Goal: Transaction & Acquisition: Purchase product/service

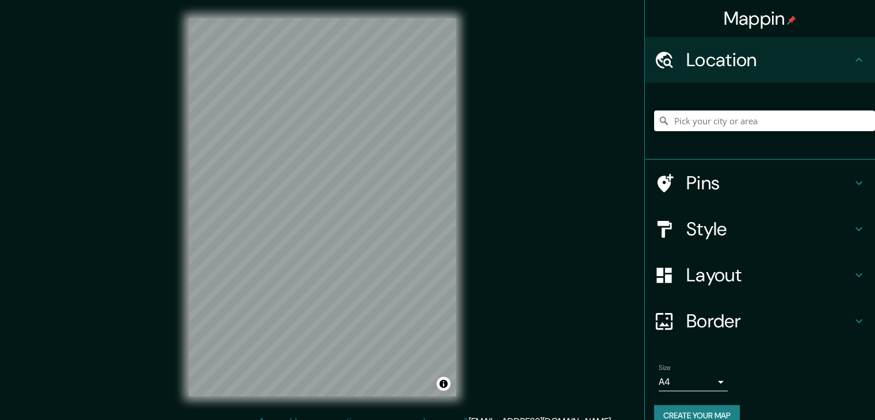
click at [716, 120] on input "Pick your city or area" at bounding box center [764, 121] width 221 height 21
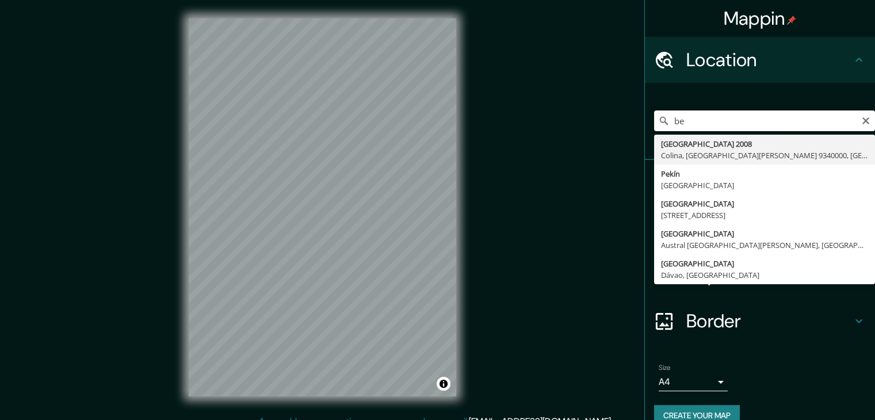
type input "b"
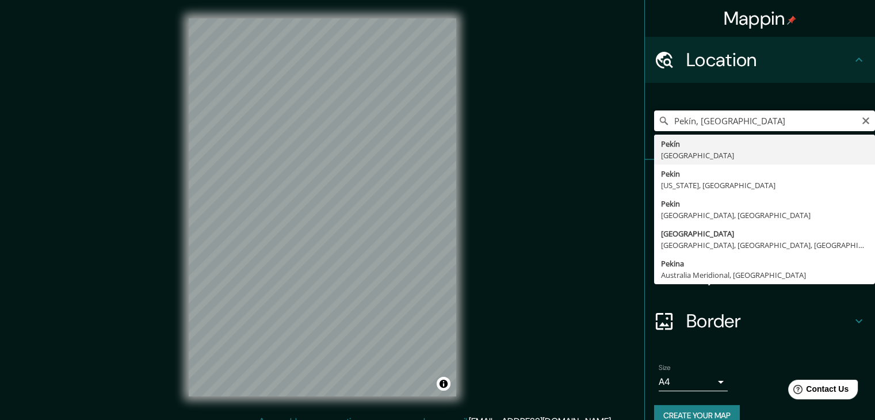
click at [743, 124] on input "Pekín, [GEOGRAPHIC_DATA]" at bounding box center [764, 121] width 221 height 21
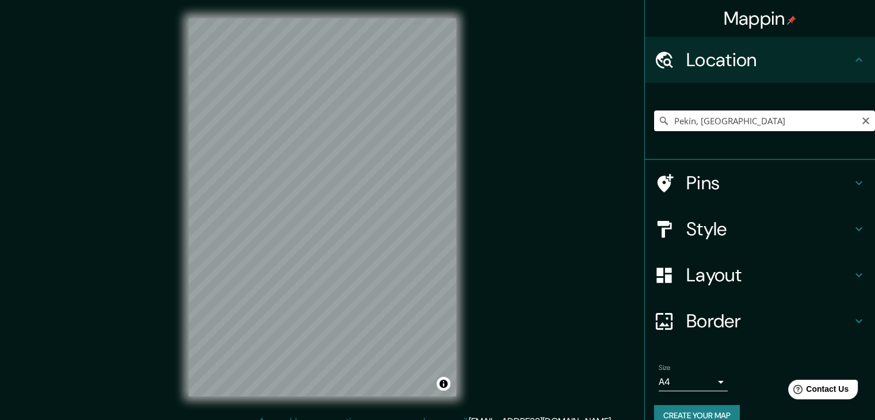
click at [746, 113] on input "Pekín, [GEOGRAPHIC_DATA]" at bounding box center [764, 121] width 221 height 21
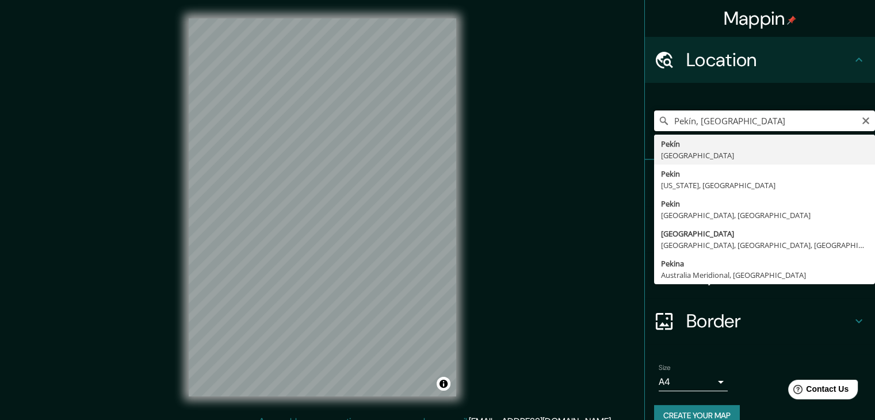
click at [746, 113] on input "Pekín, [GEOGRAPHIC_DATA]" at bounding box center [764, 121] width 221 height 21
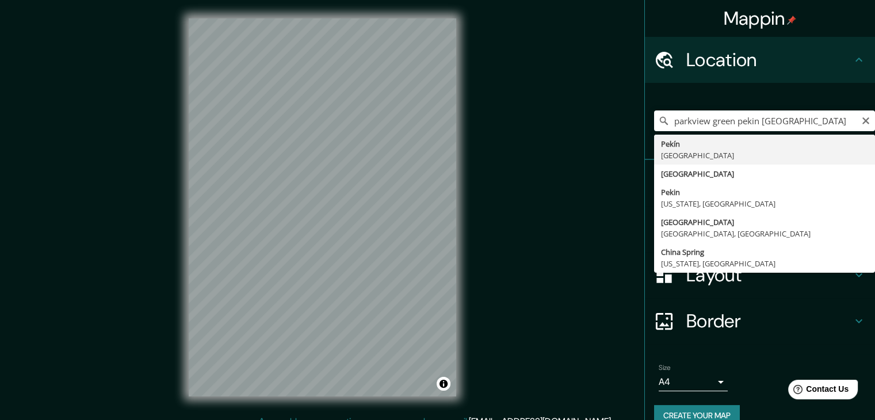
type input "Pekín, [GEOGRAPHIC_DATA]"
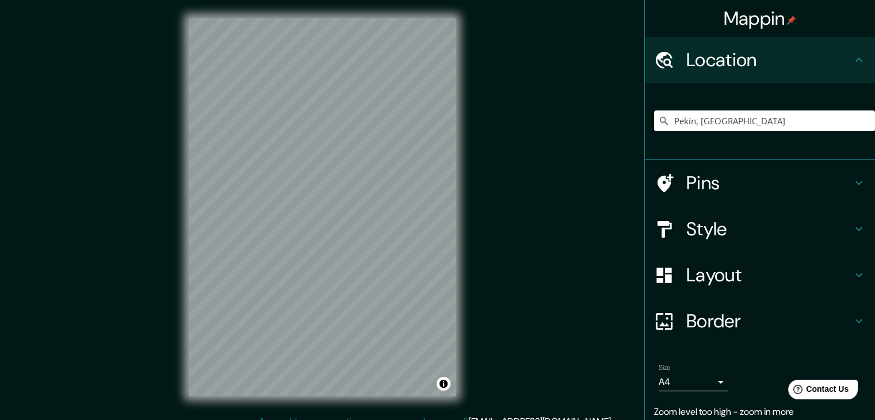
click at [520, 260] on div "Mappin Location [GEOGRAPHIC_DATA], [GEOGRAPHIC_DATA] Pins Style Layout Border C…" at bounding box center [437, 216] width 875 height 433
click at [701, 381] on body "Mappin Location [GEOGRAPHIC_DATA], [GEOGRAPHIC_DATA] Pins Style Layout Border C…" at bounding box center [437, 210] width 875 height 420
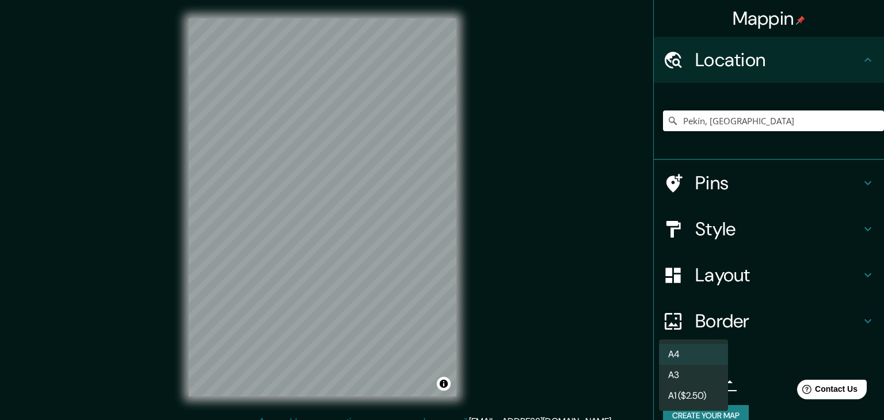
click at [703, 377] on li "A3" at bounding box center [693, 375] width 69 height 21
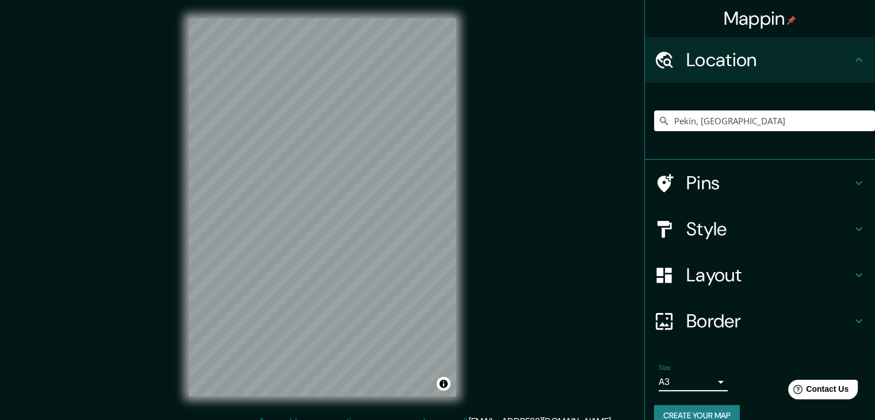
click at [526, 261] on div "Mappin Location [GEOGRAPHIC_DATA], [GEOGRAPHIC_DATA] Pins Style Layout Border C…" at bounding box center [437, 216] width 875 height 433
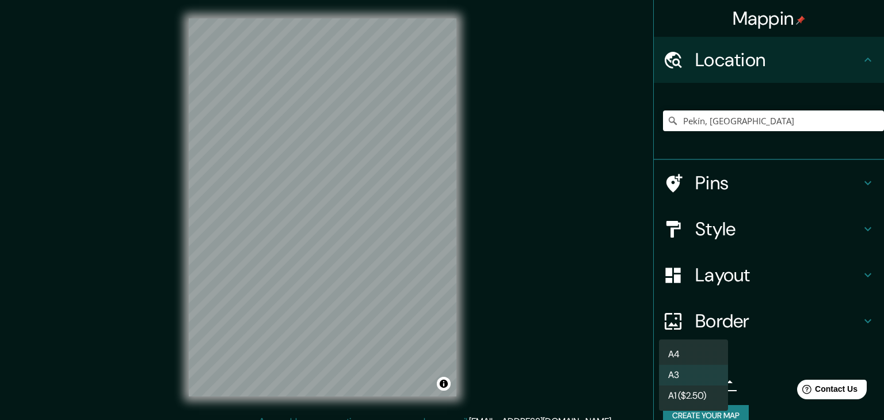
click at [711, 382] on body "Mappin Location [GEOGRAPHIC_DATA], [GEOGRAPHIC_DATA] Pins Style Layout Border C…" at bounding box center [442, 210] width 884 height 420
click at [770, 344] on div at bounding box center [442, 210] width 884 height 420
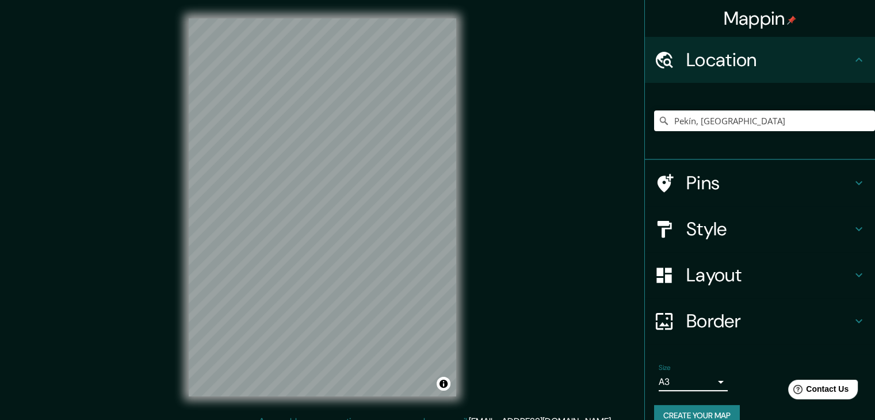
click at [735, 287] on div "Layout" at bounding box center [760, 275] width 230 height 46
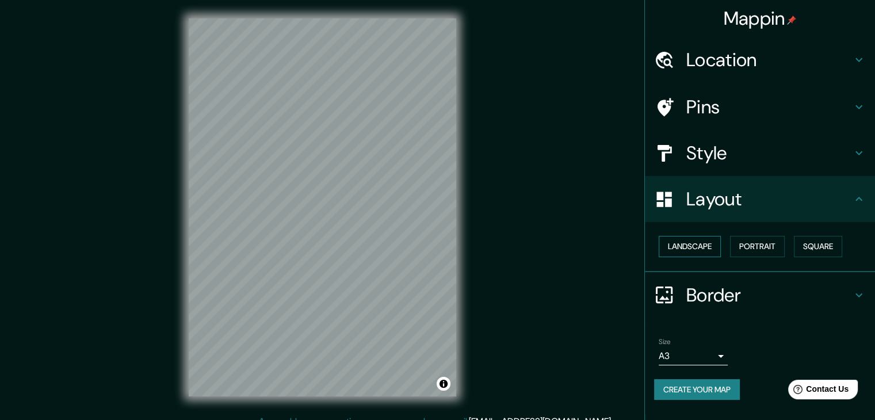
click at [713, 243] on button "Landscape" at bounding box center [690, 246] width 62 height 21
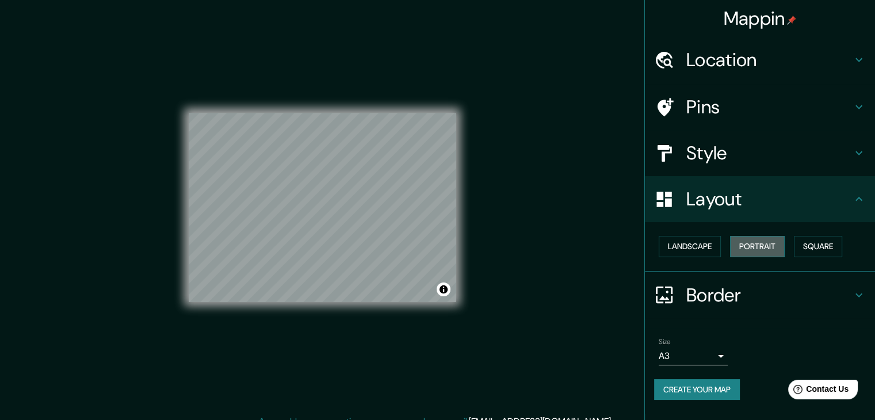
click at [768, 243] on button "Portrait" at bounding box center [757, 246] width 55 height 21
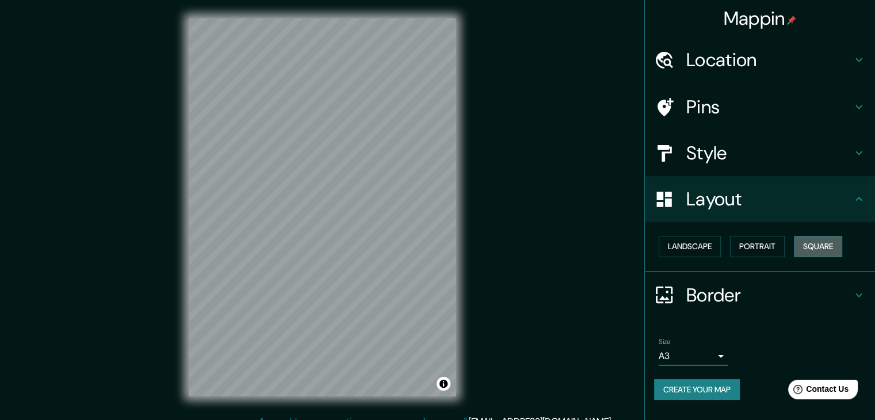
click at [830, 246] on button "Square" at bounding box center [818, 246] width 48 height 21
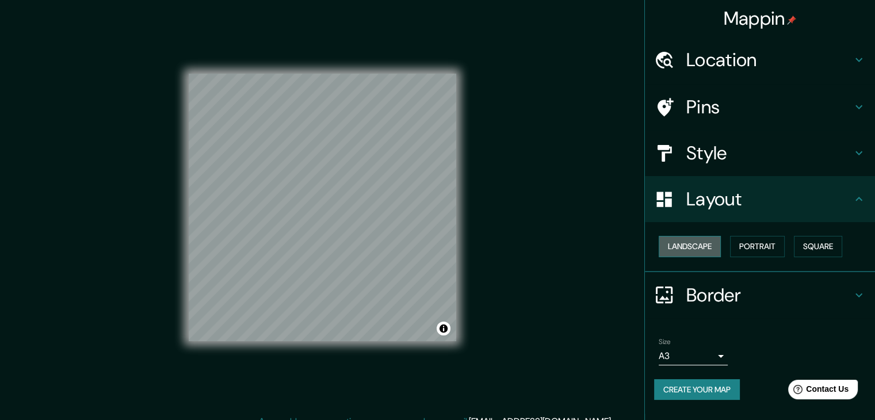
click at [711, 247] on button "Landscape" at bounding box center [690, 246] width 62 height 21
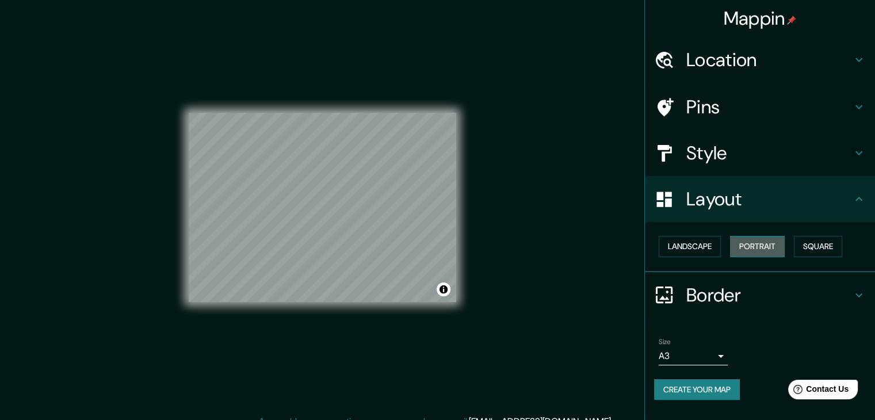
click at [770, 250] on button "Portrait" at bounding box center [757, 246] width 55 height 21
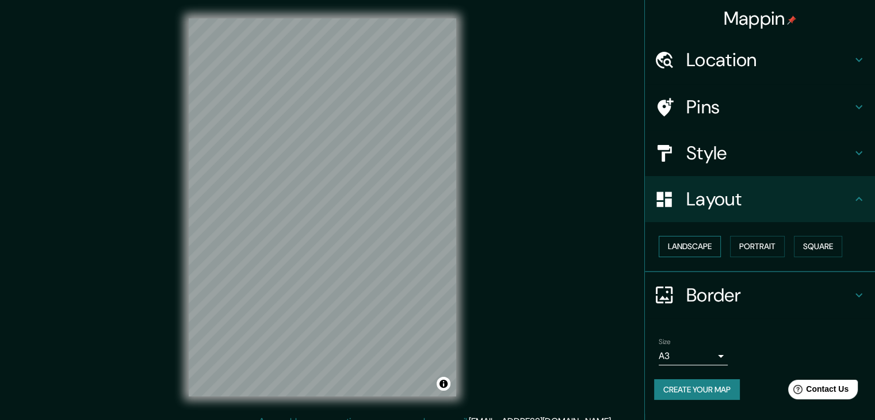
click at [707, 247] on button "Landscape" at bounding box center [690, 246] width 62 height 21
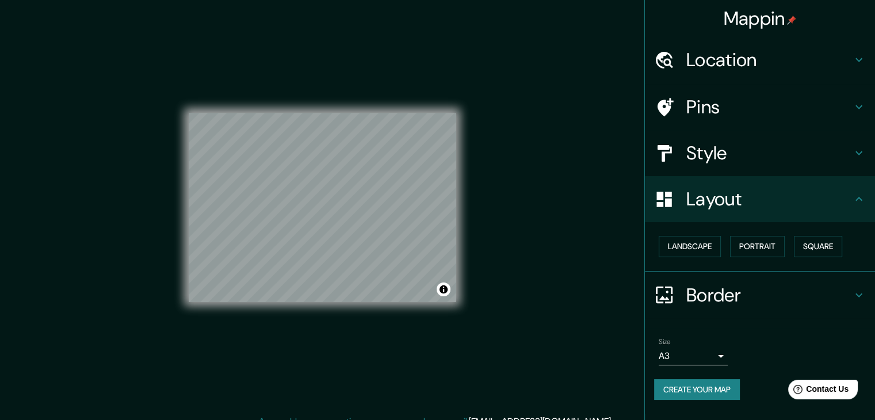
click at [562, 261] on div "Mappin Location [GEOGRAPHIC_DATA], [GEOGRAPHIC_DATA] Pins Style Layout Landscap…" at bounding box center [437, 216] width 875 height 433
click at [767, 248] on button "Portrait" at bounding box center [757, 246] width 55 height 21
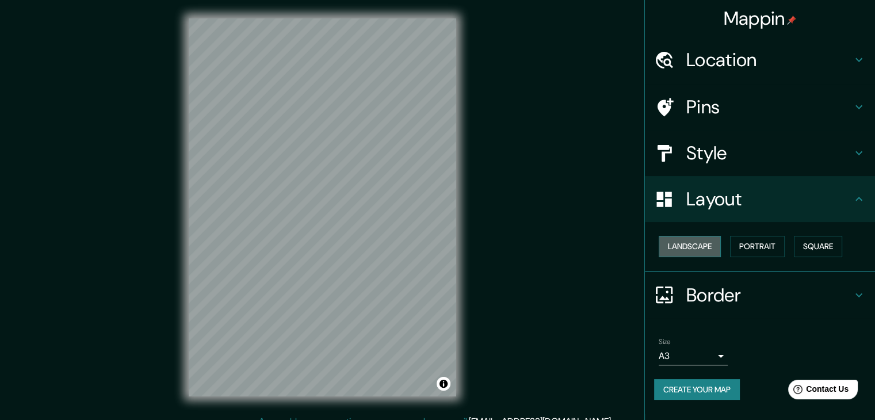
click at [703, 247] on button "Landscape" at bounding box center [690, 246] width 62 height 21
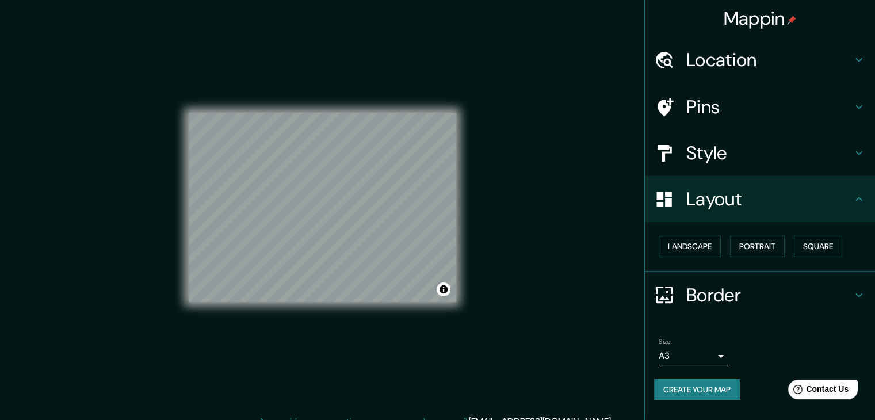
click at [548, 242] on div "Mappin Location [GEOGRAPHIC_DATA], [GEOGRAPHIC_DATA] Pins Style Layout Landscap…" at bounding box center [437, 216] width 875 height 433
click at [445, 291] on button "Toggle attribution" at bounding box center [444, 290] width 14 height 14
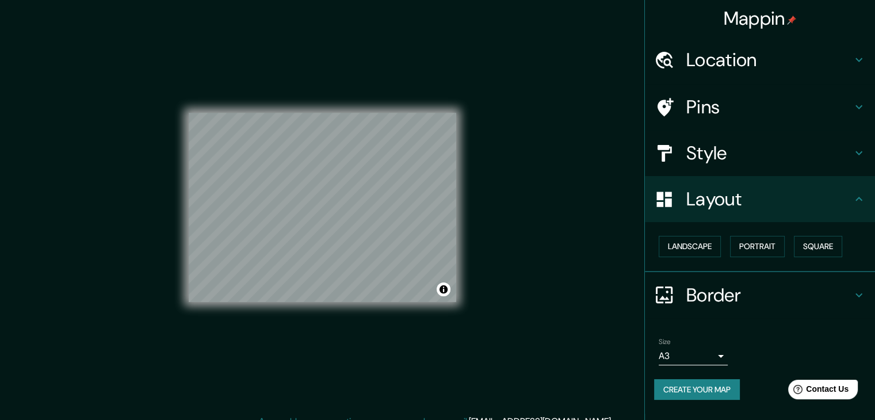
click at [515, 298] on div "Mappin Location [GEOGRAPHIC_DATA], [GEOGRAPHIC_DATA] Pins Style Layout Landscap…" at bounding box center [437, 216] width 875 height 433
click at [580, 205] on div "Mappin Location [GEOGRAPHIC_DATA], [GEOGRAPHIC_DATA] Pins Style Layout Landscap…" at bounding box center [437, 216] width 875 height 433
click at [714, 152] on h4 "Style" at bounding box center [770, 153] width 166 height 23
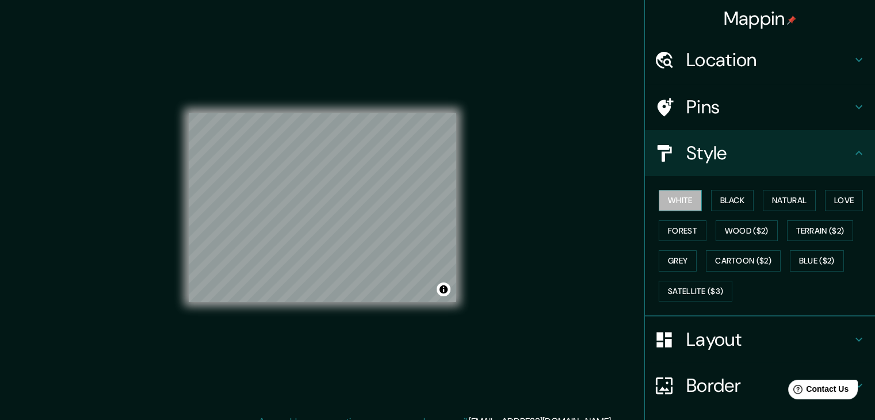
click at [671, 199] on button "White" at bounding box center [680, 200] width 43 height 21
click at [734, 195] on button "Black" at bounding box center [732, 200] width 43 height 21
click at [767, 199] on button "Natural" at bounding box center [789, 200] width 53 height 21
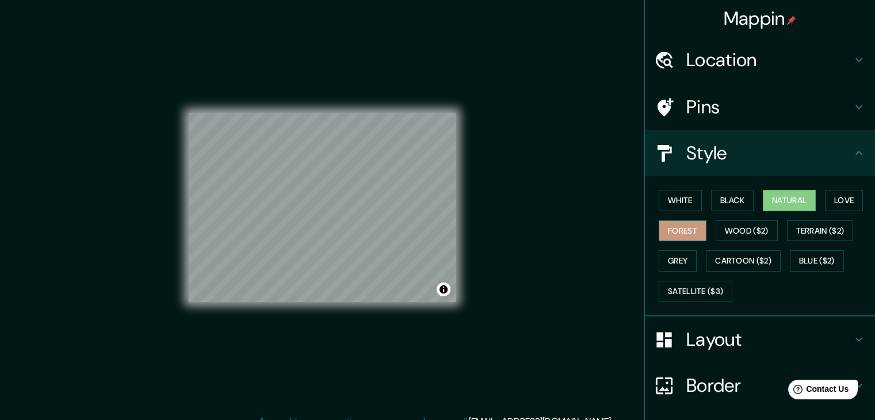
click at [679, 230] on button "Forest" at bounding box center [683, 230] width 48 height 21
click at [764, 193] on button "Natural" at bounding box center [789, 200] width 53 height 21
click at [665, 190] on button "White" at bounding box center [680, 200] width 43 height 21
click at [797, 203] on button "Natural" at bounding box center [789, 200] width 53 height 21
click at [700, 148] on h4 "Style" at bounding box center [770, 153] width 166 height 23
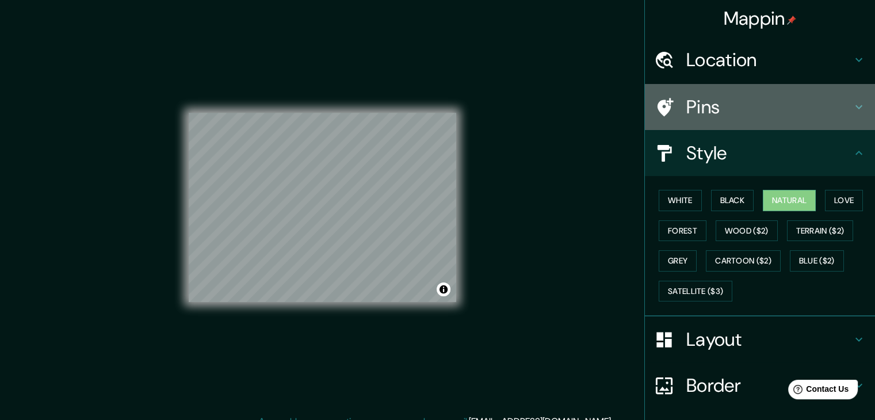
click at [732, 100] on h4 "Pins" at bounding box center [770, 107] width 166 height 23
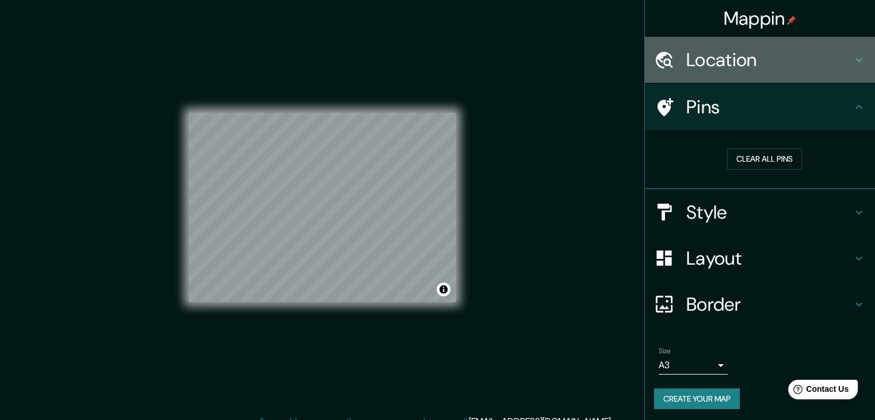
click at [748, 64] on h4 "Location" at bounding box center [770, 59] width 166 height 23
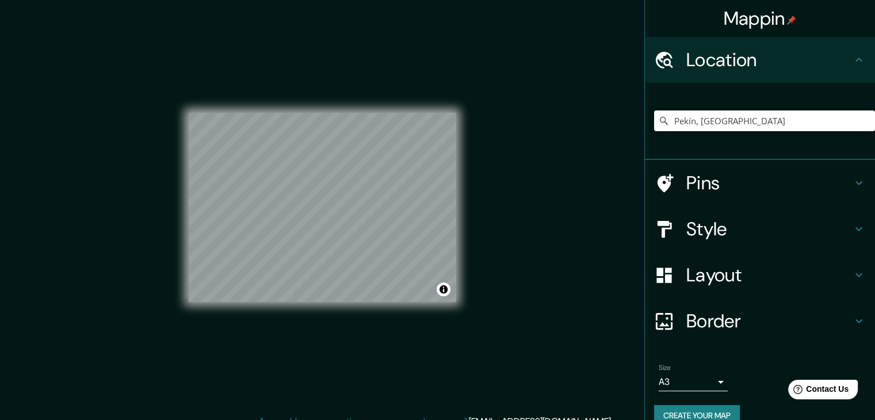
click at [748, 64] on h4 "Location" at bounding box center [770, 59] width 166 height 23
click at [749, 322] on h4 "Border" at bounding box center [770, 321] width 166 height 23
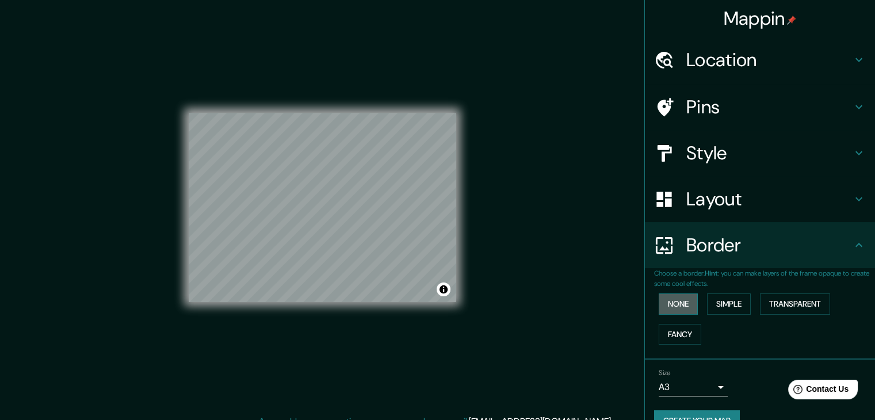
click at [671, 299] on button "None" at bounding box center [678, 304] width 39 height 21
click at [736, 304] on button "Simple" at bounding box center [729, 304] width 44 height 21
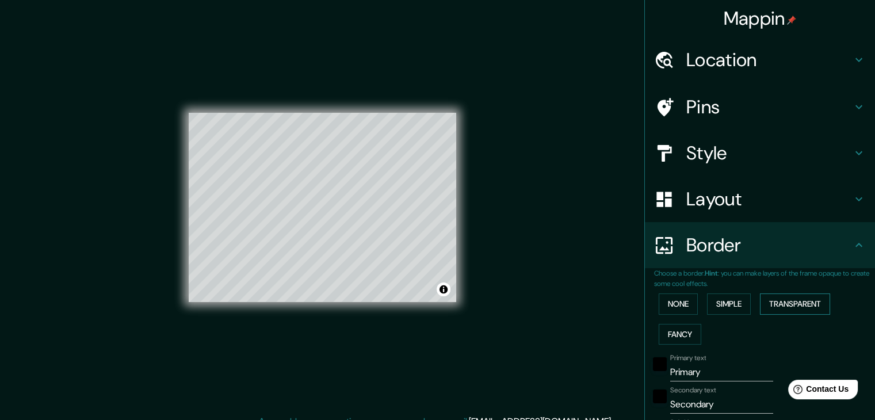
click at [793, 300] on button "Transparent" at bounding box center [795, 304] width 70 height 21
click at [674, 333] on button "Fancy" at bounding box center [680, 334] width 43 height 21
click at [673, 300] on button "None" at bounding box center [678, 304] width 39 height 21
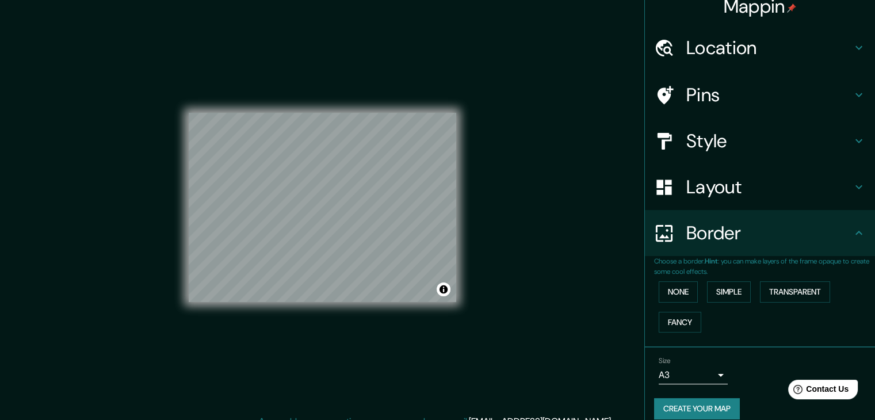
scroll to position [24, 0]
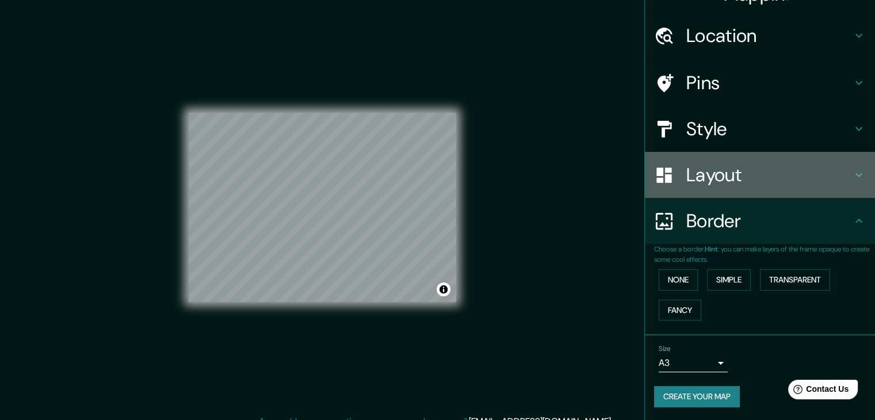
click at [715, 169] on h4 "Layout" at bounding box center [770, 174] width 166 height 23
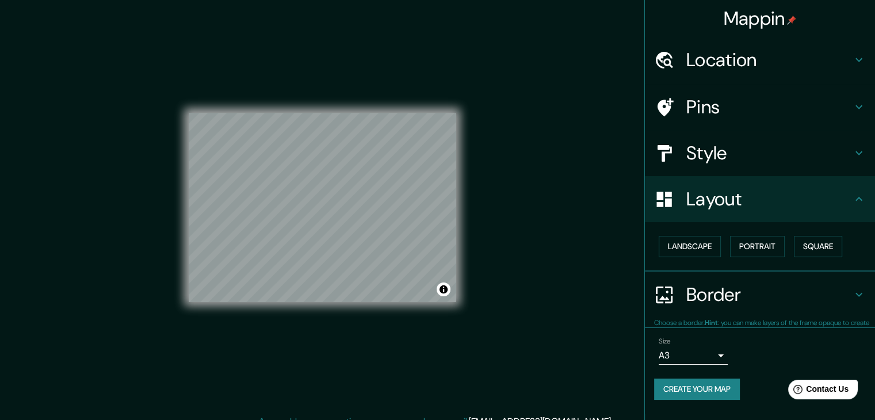
scroll to position [0, 0]
click at [704, 241] on button "Landscape" at bounding box center [690, 246] width 62 height 21
click at [821, 238] on button "Square" at bounding box center [818, 246] width 48 height 21
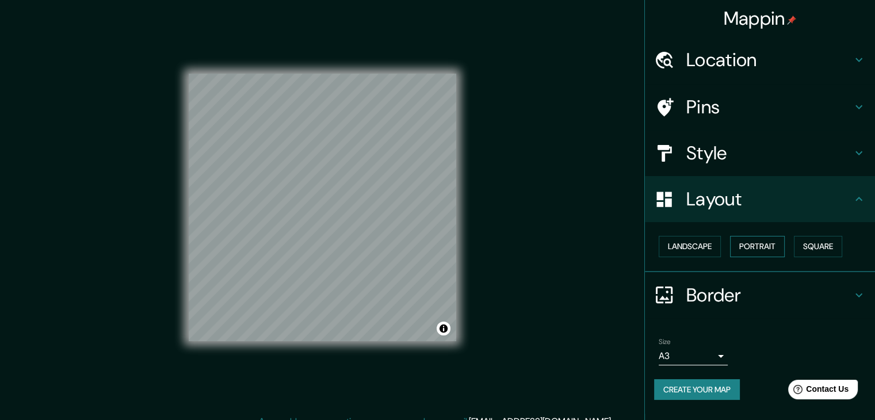
click at [768, 249] on button "Portrait" at bounding box center [757, 246] width 55 height 21
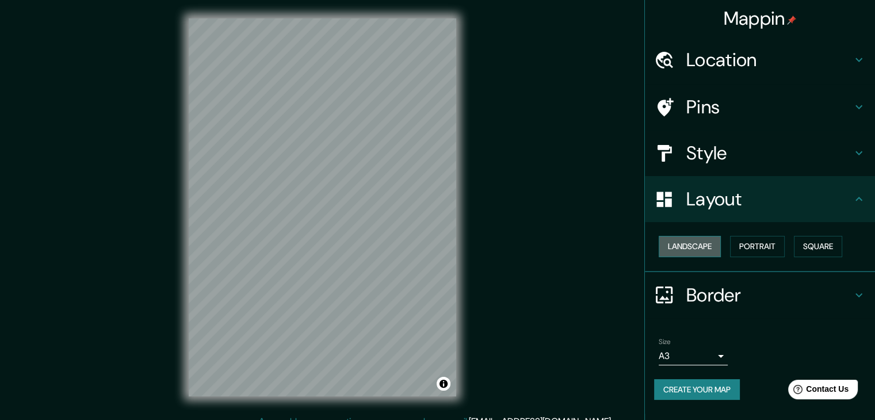
click at [683, 249] on button "Landscape" at bounding box center [690, 246] width 62 height 21
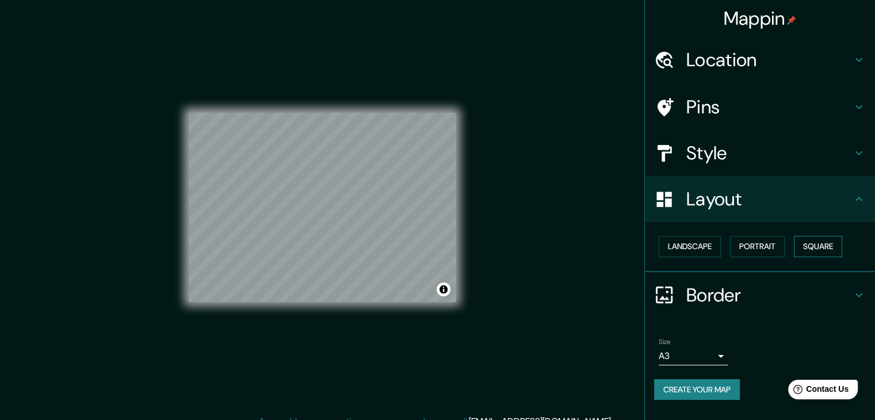
click at [815, 247] on button "Square" at bounding box center [818, 246] width 48 height 21
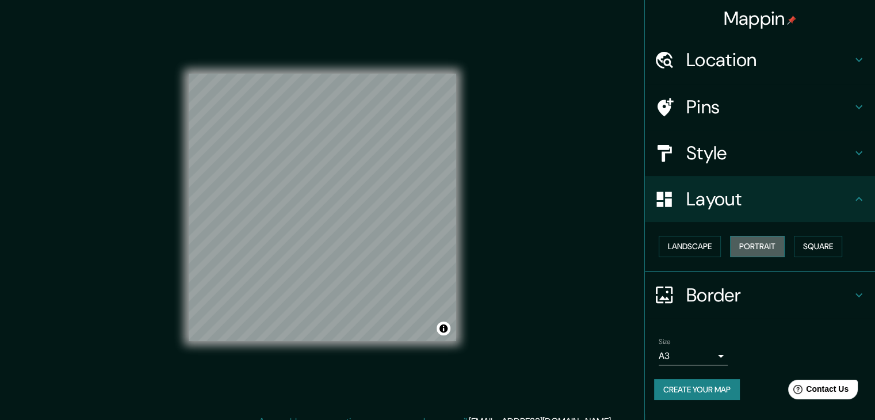
click at [754, 248] on button "Portrait" at bounding box center [757, 246] width 55 height 21
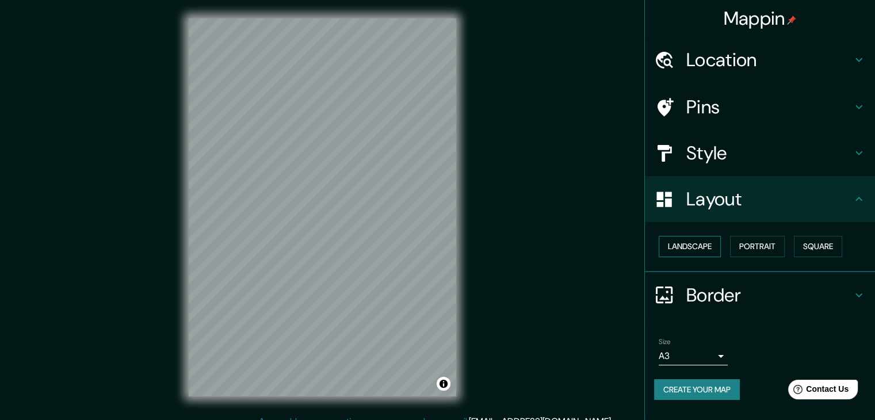
click at [706, 245] on button "Landscape" at bounding box center [690, 246] width 62 height 21
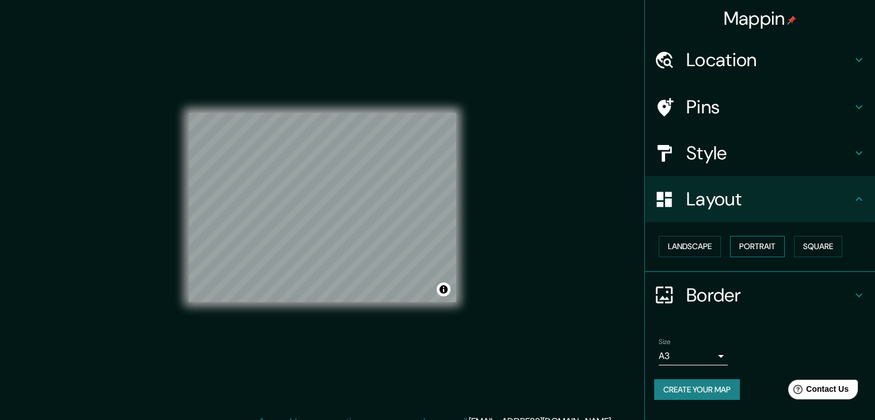
click at [765, 242] on button "Portrait" at bounding box center [757, 246] width 55 height 21
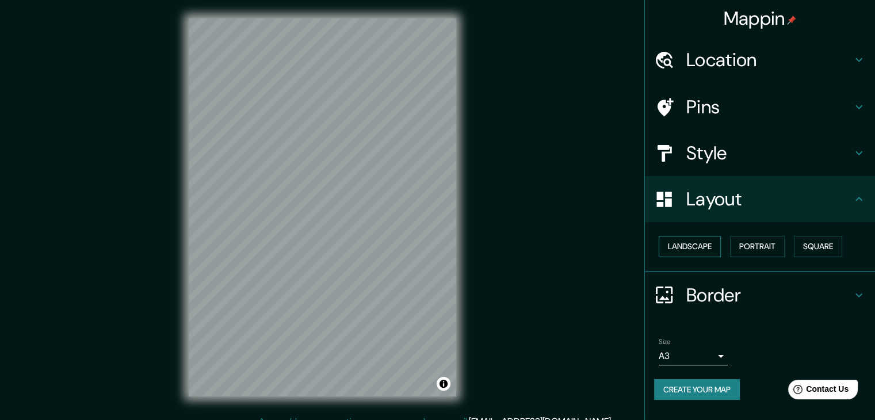
click at [699, 240] on button "Landscape" at bounding box center [690, 246] width 62 height 21
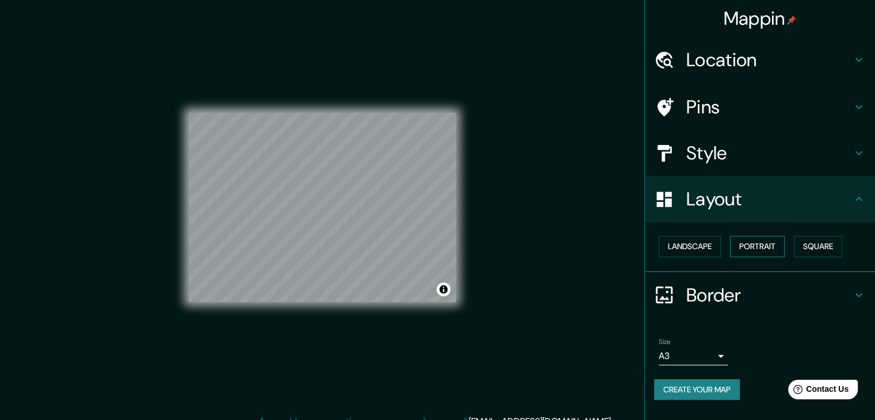
click at [785, 240] on button "Portrait" at bounding box center [757, 246] width 55 height 21
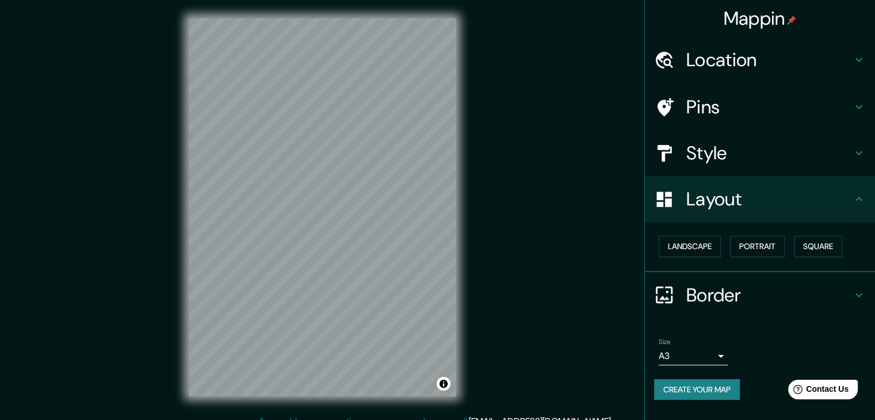
click at [726, 242] on div "Landscape [GEOGRAPHIC_DATA]" at bounding box center [764, 246] width 221 height 31
click at [702, 254] on button "Landscape" at bounding box center [690, 246] width 62 height 21
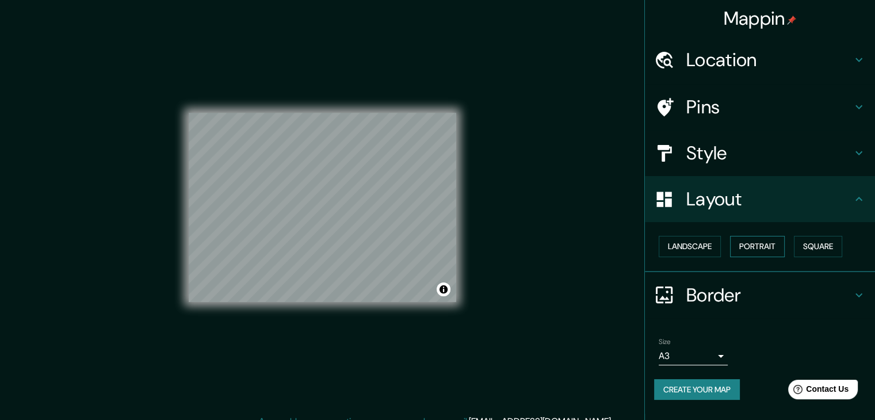
click at [783, 239] on button "Portrait" at bounding box center [757, 246] width 55 height 21
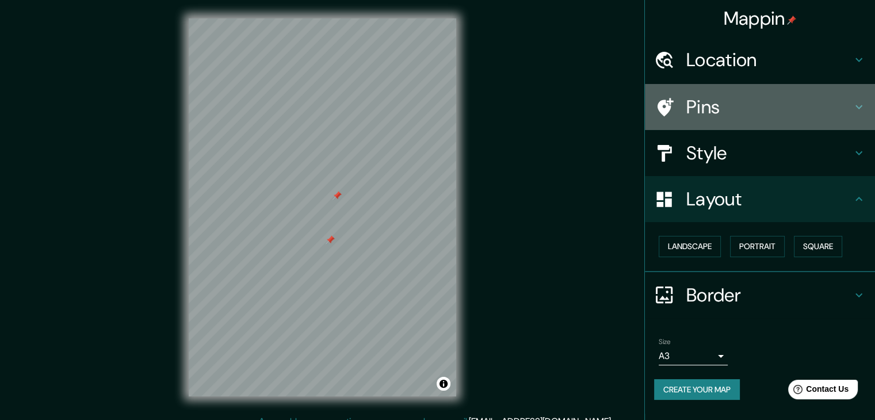
click at [711, 104] on h4 "Pins" at bounding box center [770, 107] width 166 height 23
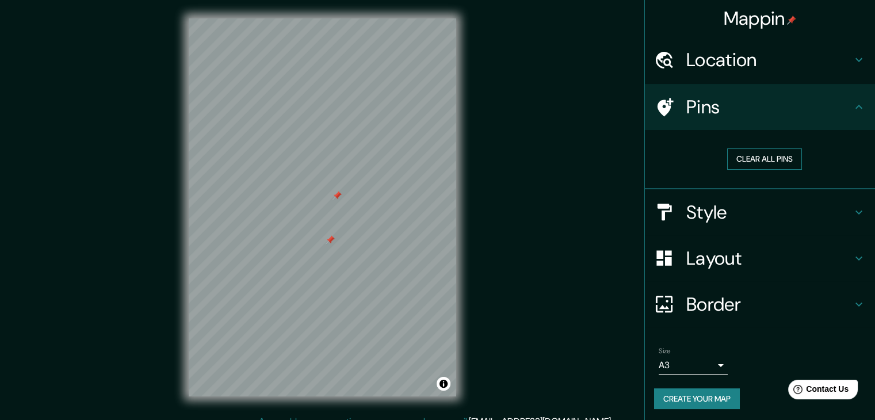
click at [762, 155] on button "Clear all pins" at bounding box center [765, 159] width 75 height 21
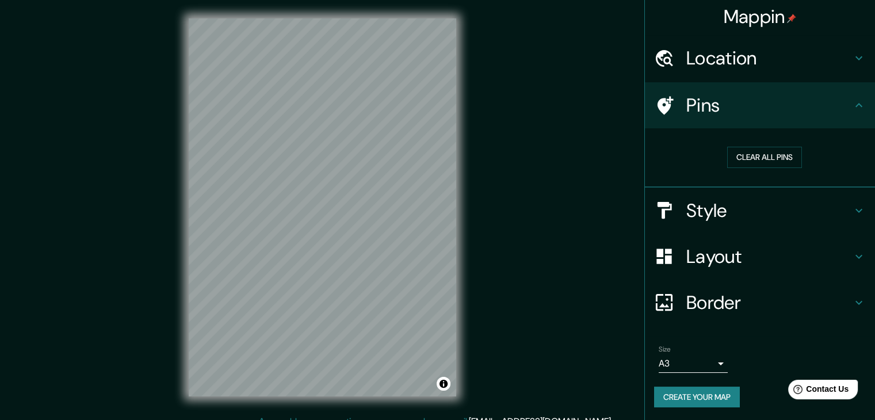
scroll to position [2, 0]
click at [687, 392] on button "Create your map" at bounding box center [697, 396] width 86 height 21
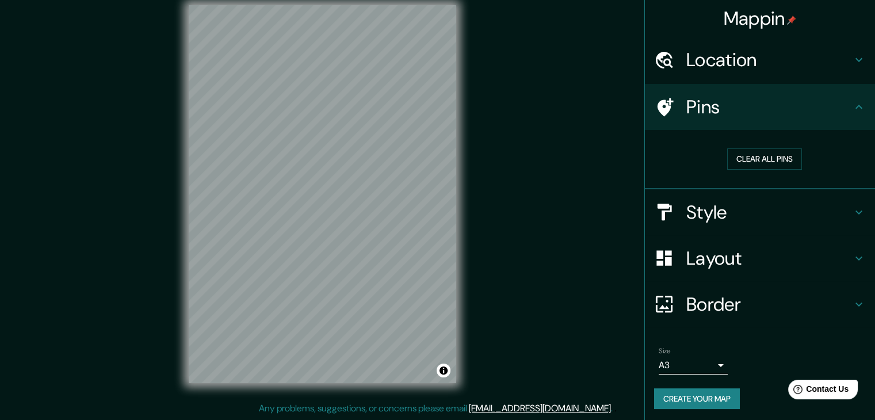
scroll to position [0, 0]
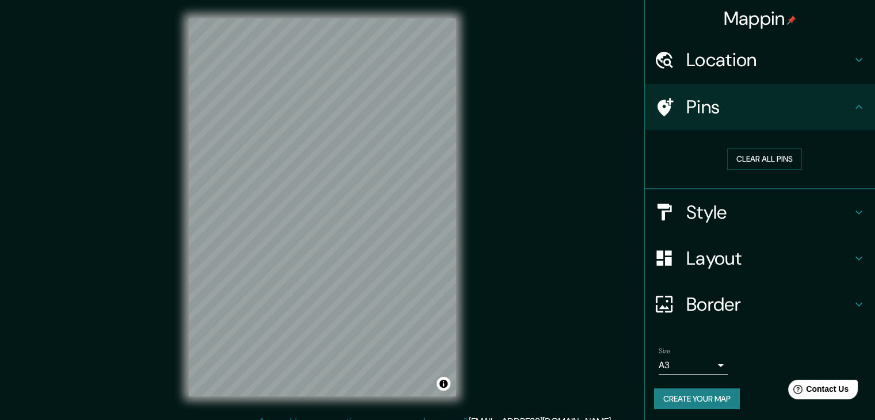
drag, startPoint x: 459, startPoint y: 182, endPoint x: 509, endPoint y: 259, distance: 91.5
click at [509, 259] on div "Mappin Location [GEOGRAPHIC_DATA], [GEOGRAPHIC_DATA] Pins Clear all pins Style …" at bounding box center [437, 216] width 875 height 433
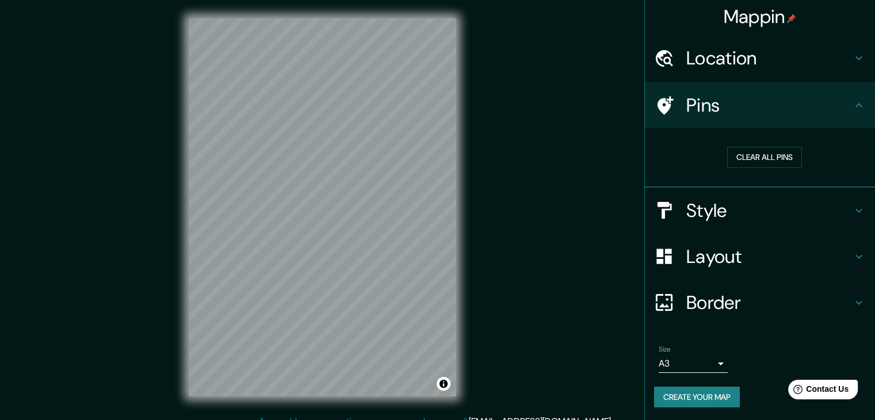
scroll to position [2, 0]
click at [702, 401] on button "Create your map" at bounding box center [697, 396] width 86 height 21
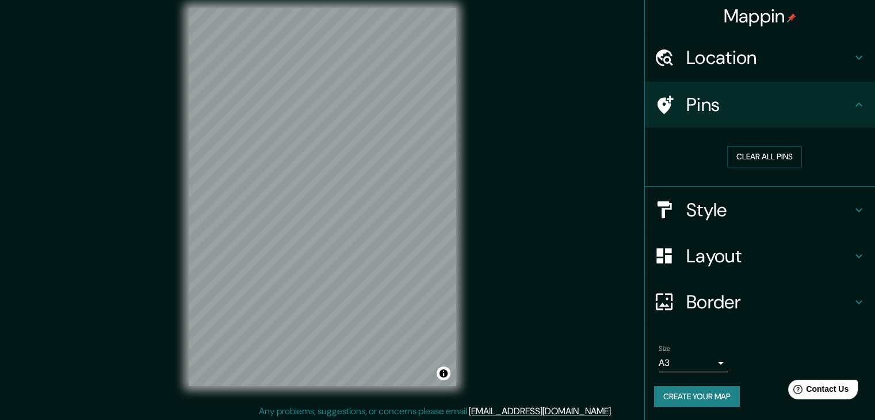
scroll to position [13, 0]
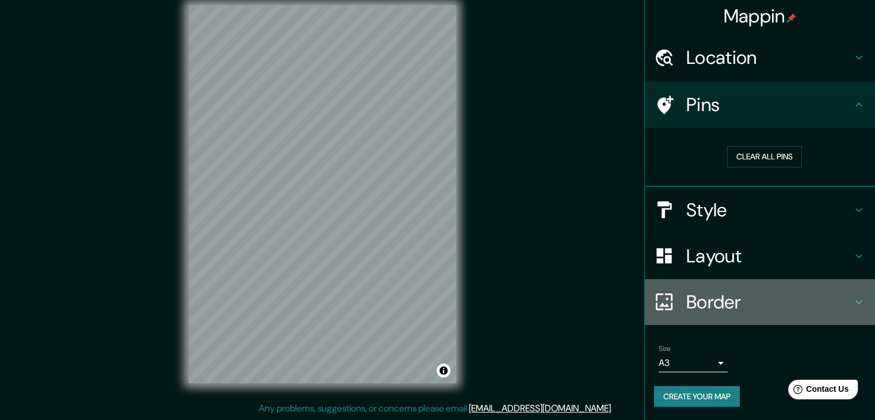
click at [856, 298] on icon at bounding box center [859, 302] width 14 height 14
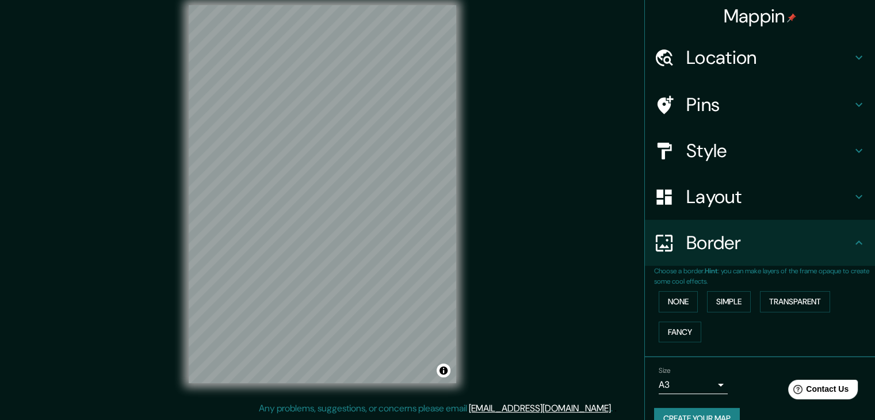
scroll to position [24, 0]
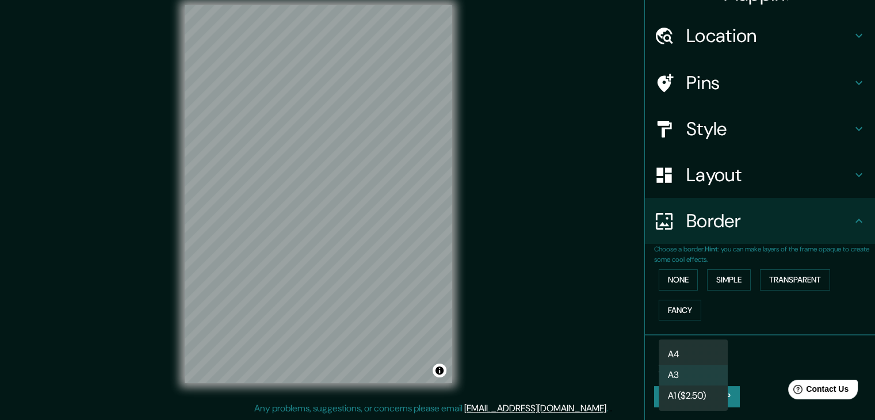
click at [702, 369] on body "Mappin Location [GEOGRAPHIC_DATA], [GEOGRAPHIC_DATA] Pins Style Layout Border C…" at bounding box center [437, 197] width 875 height 420
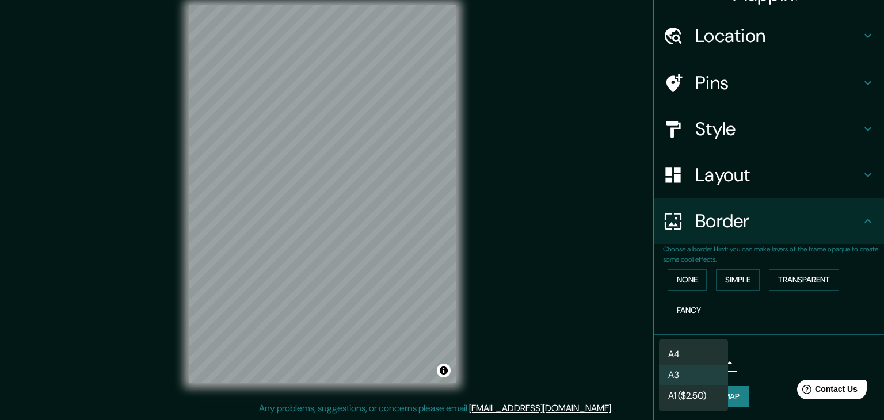
click at [699, 397] on li "A1 ($2.50)" at bounding box center [693, 396] width 69 height 21
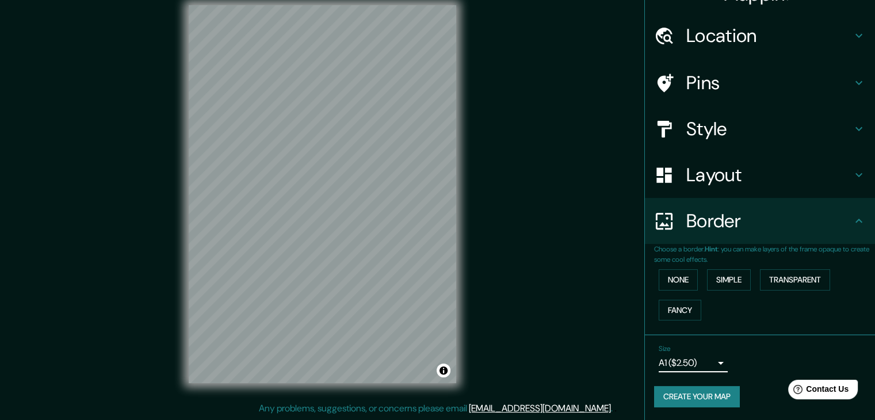
click at [700, 361] on body "Mappin Location [GEOGRAPHIC_DATA], [GEOGRAPHIC_DATA] Pins Style Layout Border C…" at bounding box center [437, 197] width 875 height 420
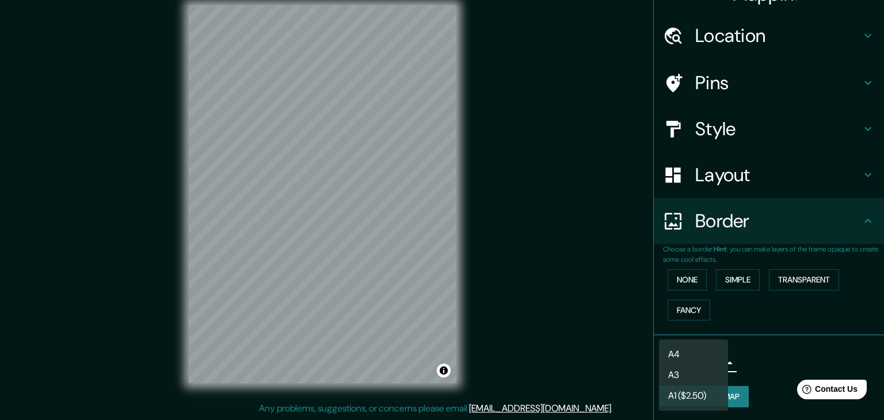
click at [708, 350] on li "A4" at bounding box center [693, 354] width 69 height 21
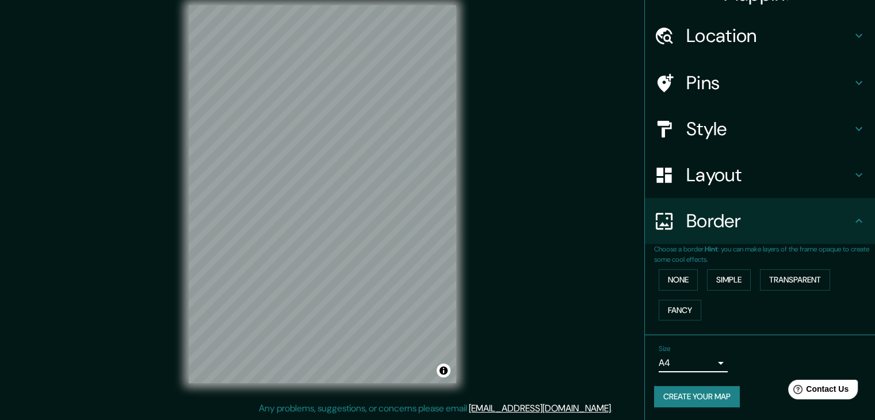
click at [707, 357] on body "Mappin Location [GEOGRAPHIC_DATA], [GEOGRAPHIC_DATA] Pins Style Layout Border C…" at bounding box center [437, 197] width 875 height 420
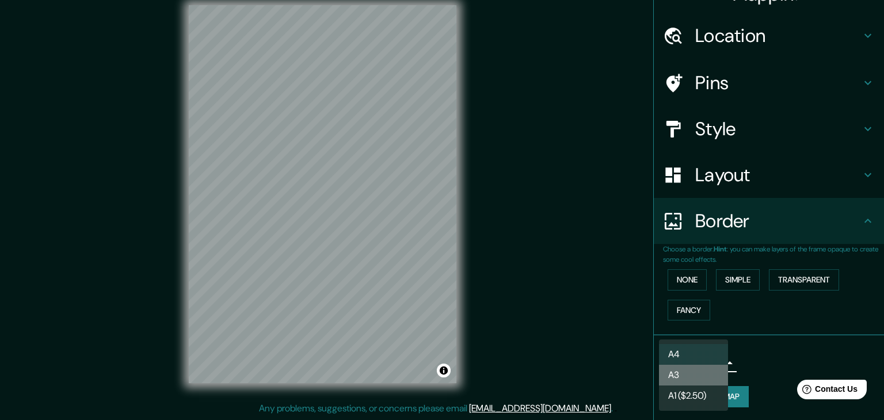
click at [703, 383] on li "A3" at bounding box center [693, 375] width 69 height 21
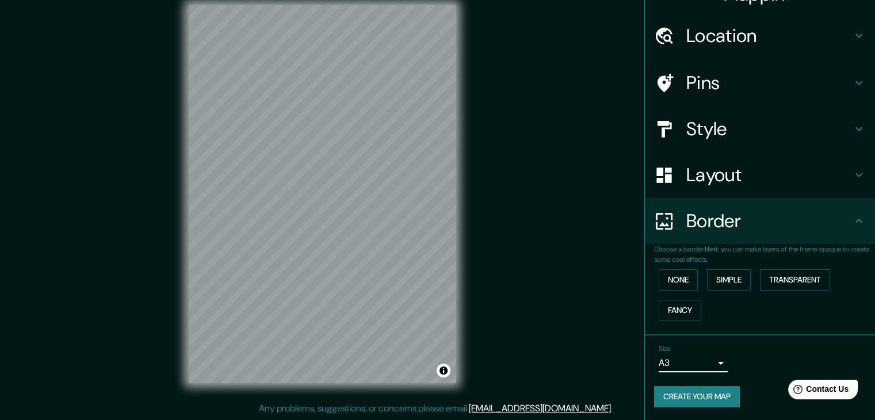
click at [768, 357] on div "Size A3 single" at bounding box center [760, 358] width 212 height 37
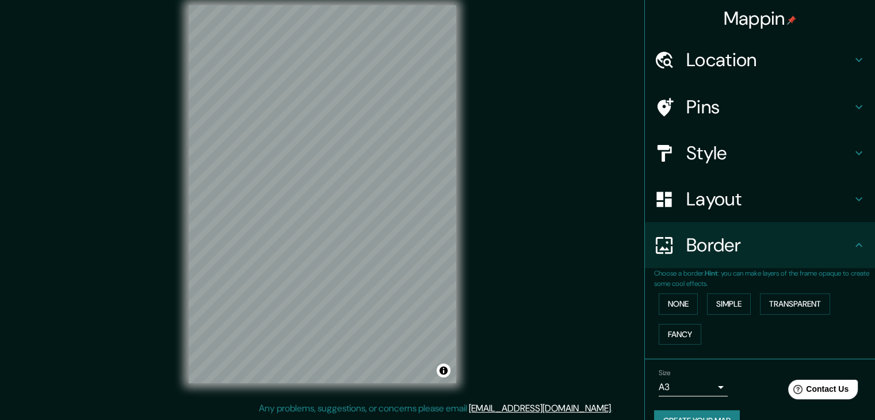
click at [735, 57] on h4 "Location" at bounding box center [770, 59] width 166 height 23
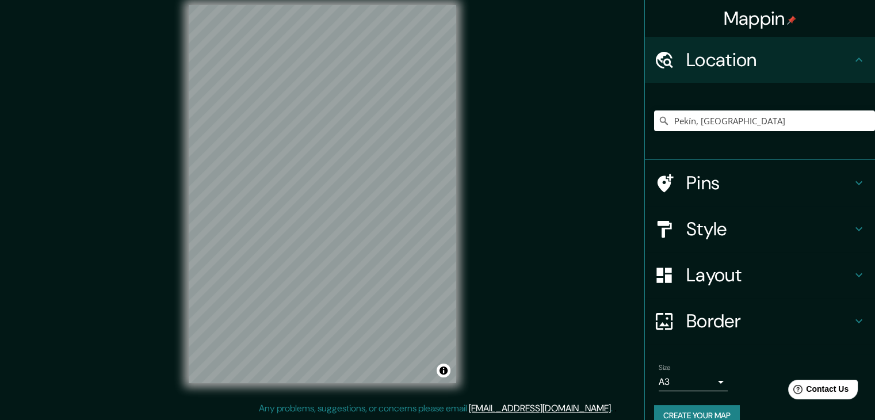
click at [735, 57] on h4 "Location" at bounding box center [770, 59] width 166 height 23
drag, startPoint x: 737, startPoint y: 204, endPoint x: 746, endPoint y: 206, distance: 8.8
click at [738, 206] on ul "Location [GEOGRAPHIC_DATA], [GEOGRAPHIC_DATA] Pins Style Layout Border Choose a…" at bounding box center [760, 238] width 230 height 403
click at [747, 224] on h4 "Style" at bounding box center [770, 229] width 166 height 23
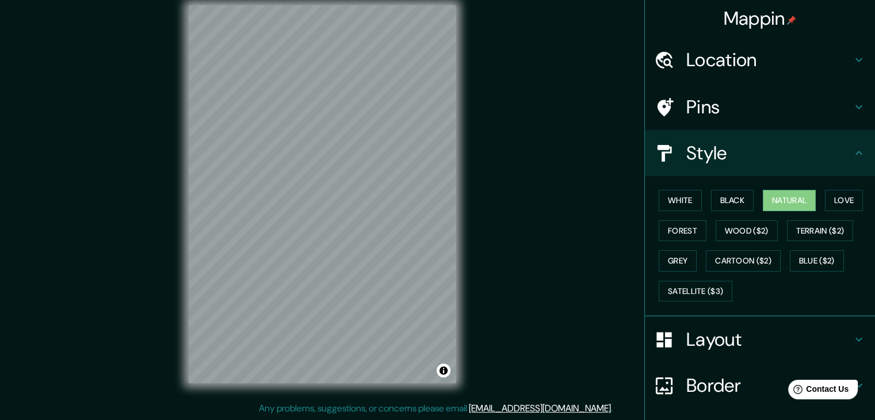
click at [707, 346] on h4 "Layout" at bounding box center [770, 339] width 166 height 23
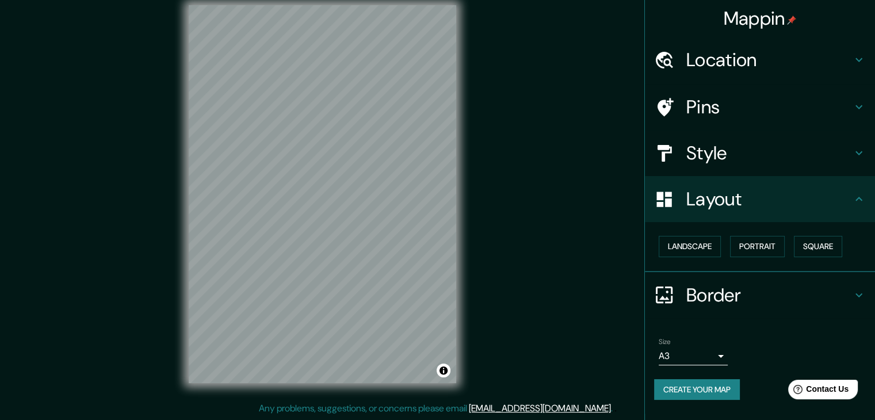
click at [739, 294] on h4 "Border" at bounding box center [770, 295] width 166 height 23
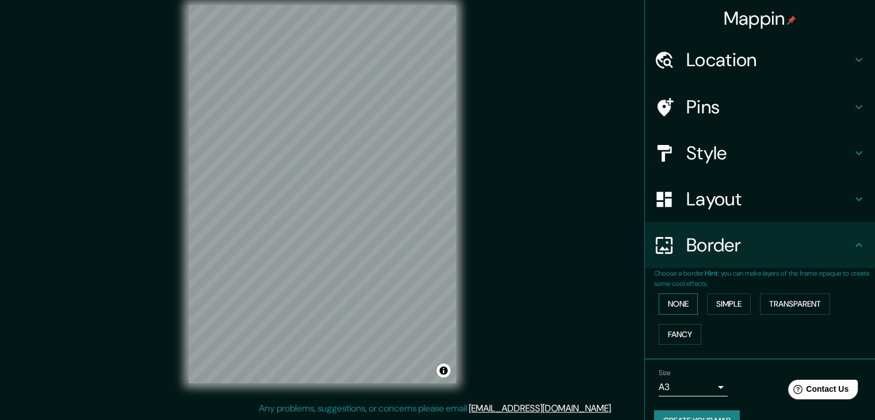
click at [675, 306] on button "None" at bounding box center [678, 304] width 39 height 21
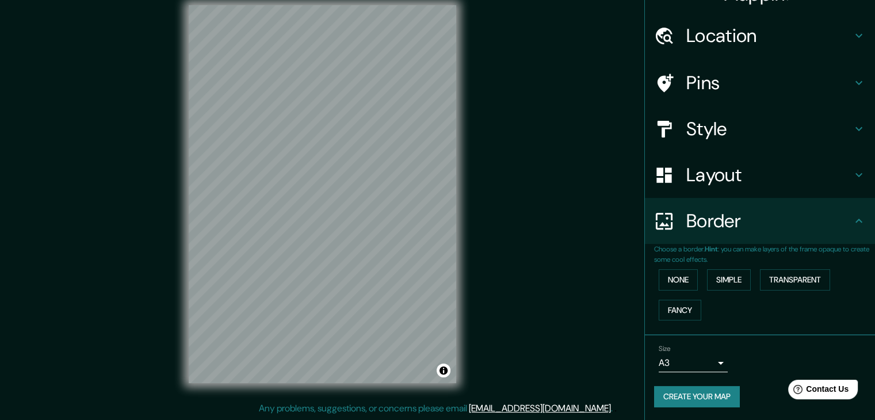
click at [716, 387] on button "Create your map" at bounding box center [697, 396] width 86 height 21
click at [708, 277] on button "Simple" at bounding box center [729, 279] width 44 height 21
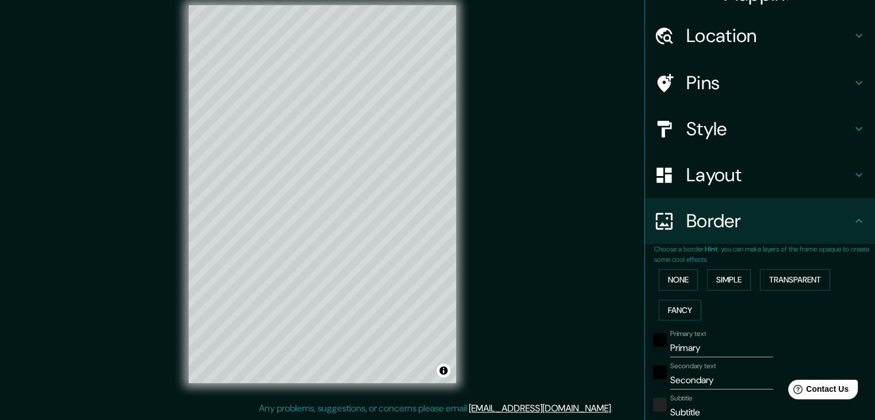
scroll to position [139, 0]
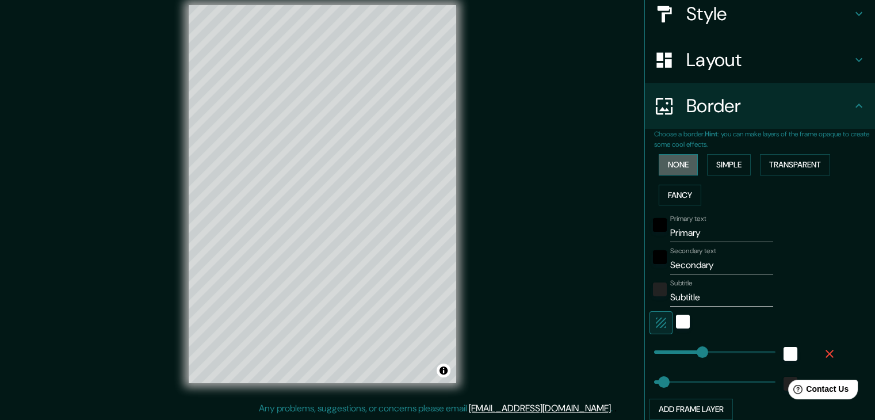
click at [674, 163] on button "None" at bounding box center [678, 164] width 39 height 21
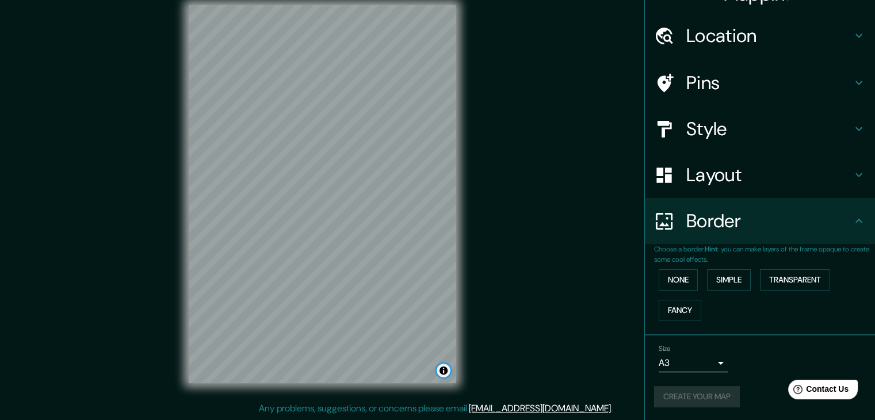
click at [449, 372] on button "Toggle attribution" at bounding box center [444, 371] width 14 height 14
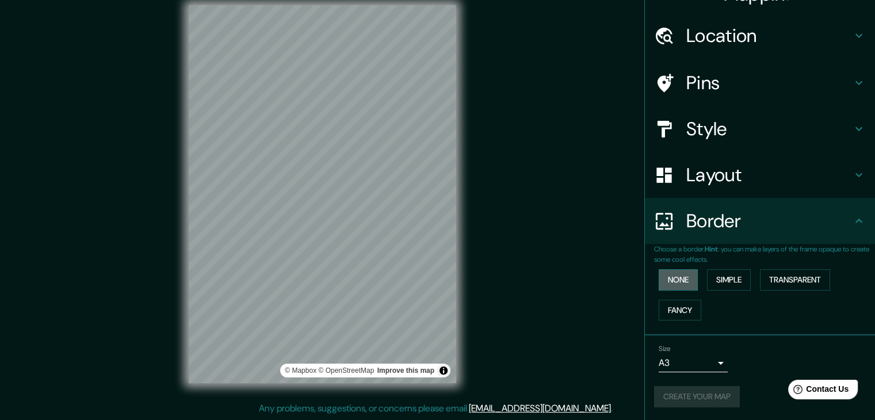
click at [675, 281] on button "None" at bounding box center [678, 279] width 39 height 21
click at [703, 410] on div "Size A3 single Create your map" at bounding box center [760, 378] width 212 height 77
click at [712, 399] on div "Create your map" at bounding box center [760, 396] width 212 height 21
click at [444, 371] on button "Toggle attribution" at bounding box center [444, 371] width 14 height 14
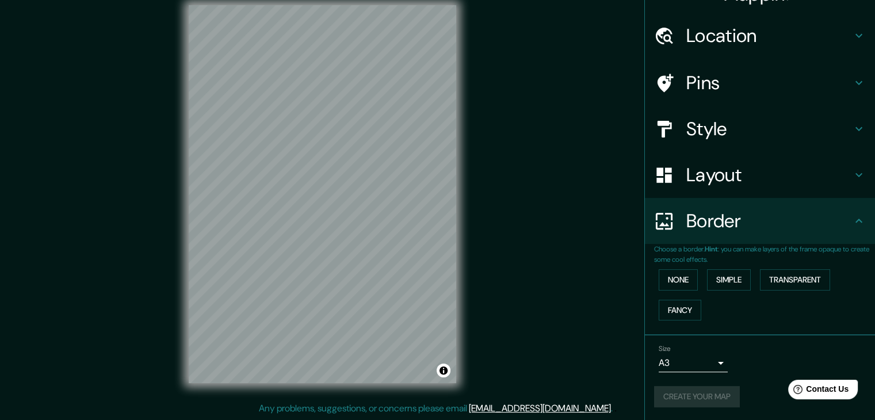
drag, startPoint x: 668, startPoint y: 393, endPoint x: 725, endPoint y: 382, distance: 58.0
click at [669, 393] on div "Create your map" at bounding box center [760, 396] width 212 height 21
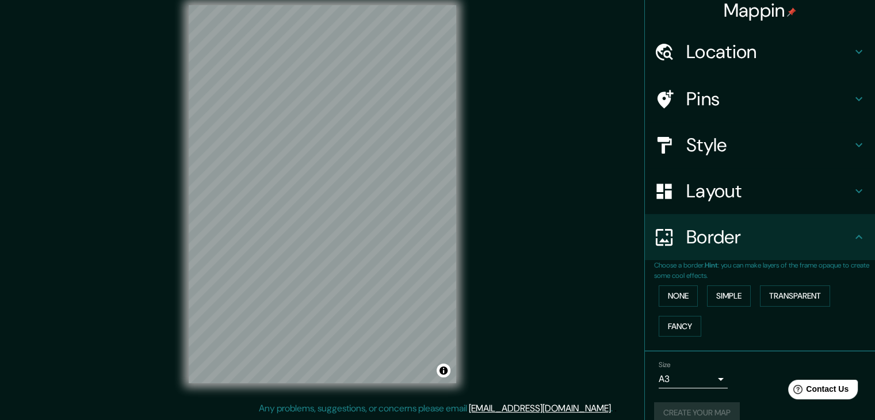
scroll to position [0, 0]
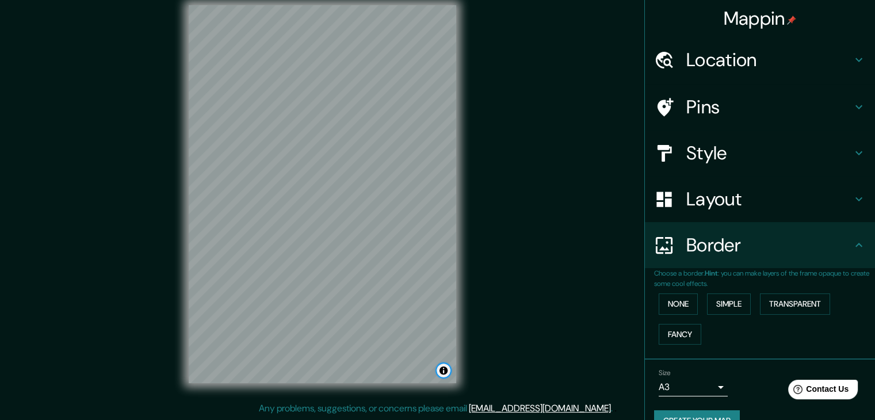
click at [446, 370] on button "Toggle attribution" at bounding box center [444, 371] width 14 height 14
click at [675, 417] on button "Create your map" at bounding box center [697, 420] width 86 height 21
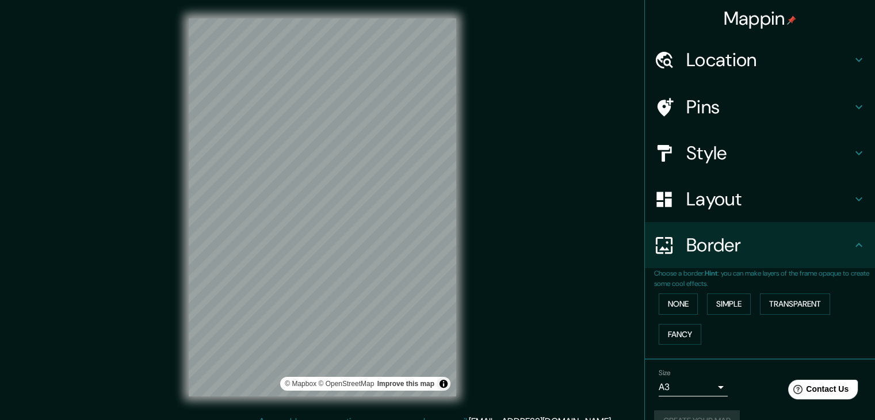
click at [771, 22] on h4 "Mappin" at bounding box center [760, 18] width 73 height 23
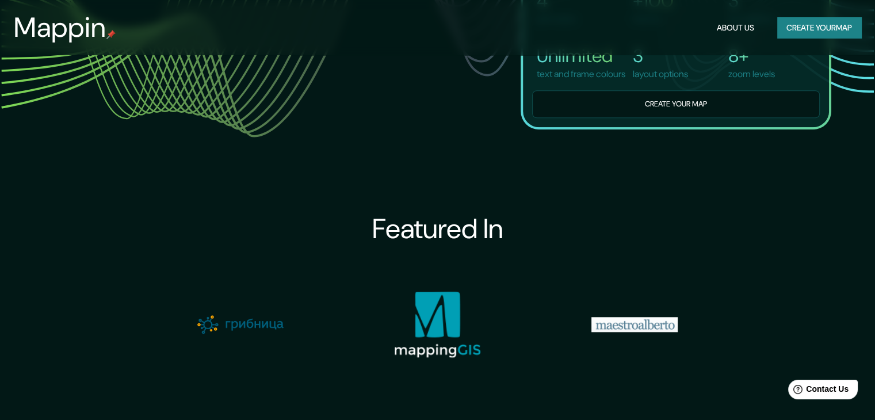
scroll to position [915, 0]
